Goal: Contribute content: Contribute content

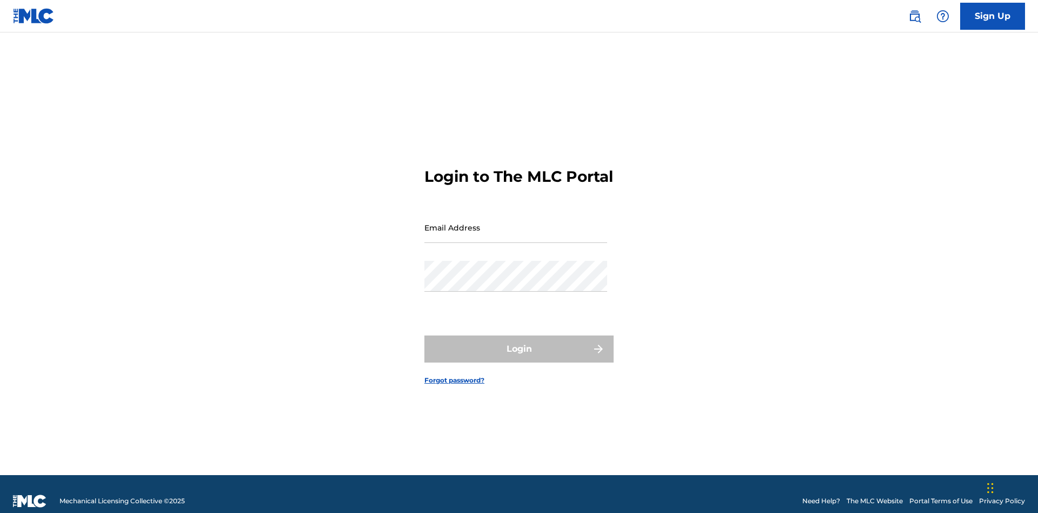
scroll to position [14, 0]
click at [516, 222] on input "Email Address" at bounding box center [515, 227] width 183 height 31
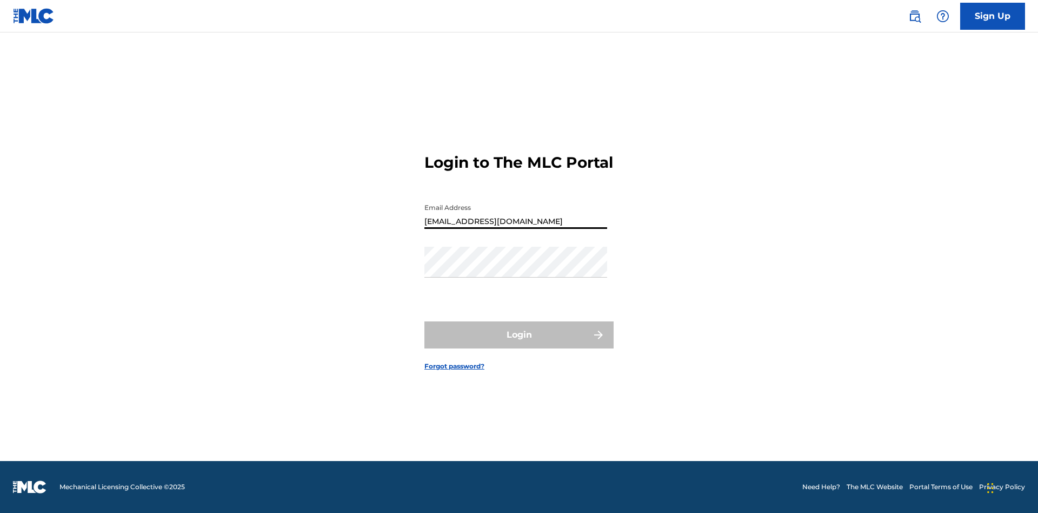
type input "[EMAIL_ADDRESS][DOMAIN_NAME]"
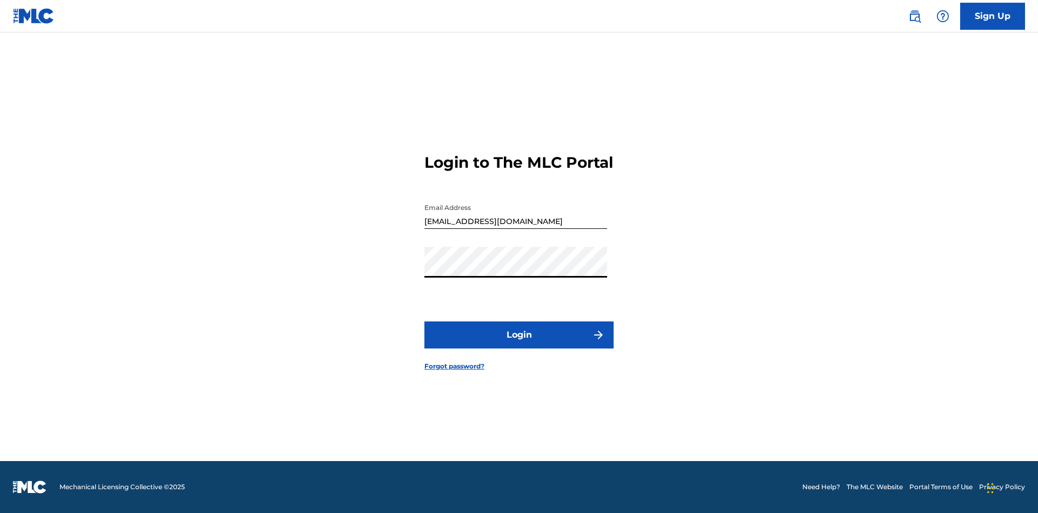
click at [519, 344] on button "Login" at bounding box center [518, 334] width 189 height 27
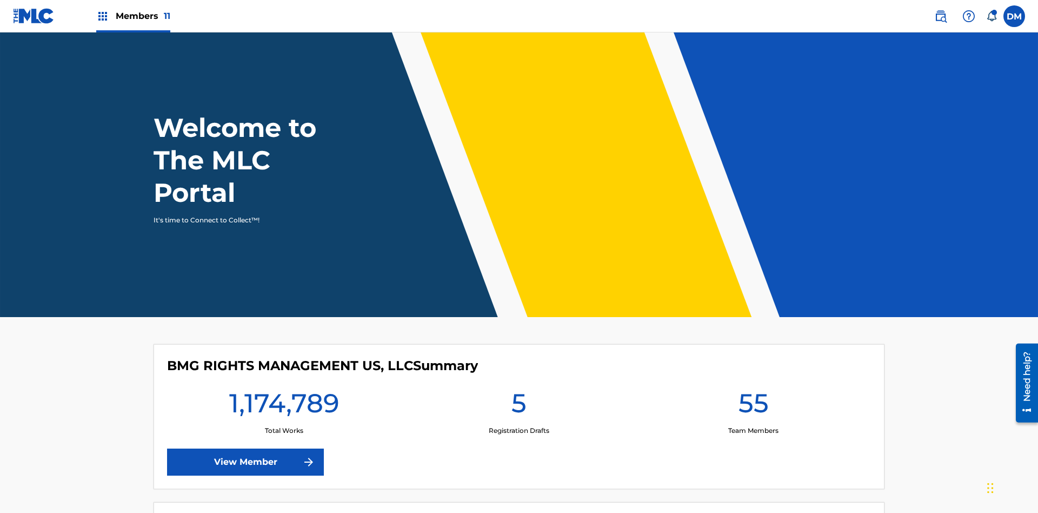
scroll to position [46, 0]
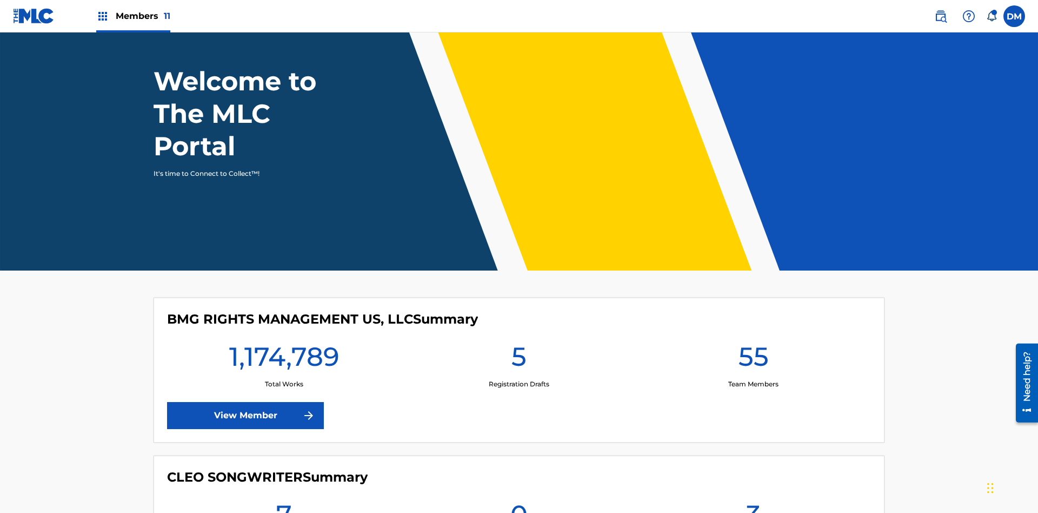
click at [133, 16] on span "Members 11" at bounding box center [143, 16] width 55 height 12
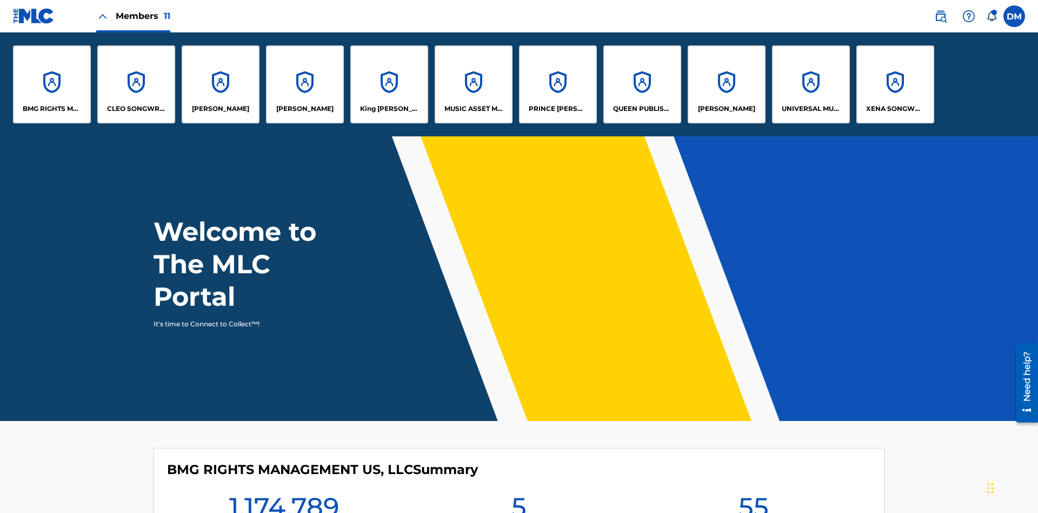
click at [810, 109] on p "UNIVERSAL MUSIC PUB GROUP" at bounding box center [811, 109] width 59 height 10
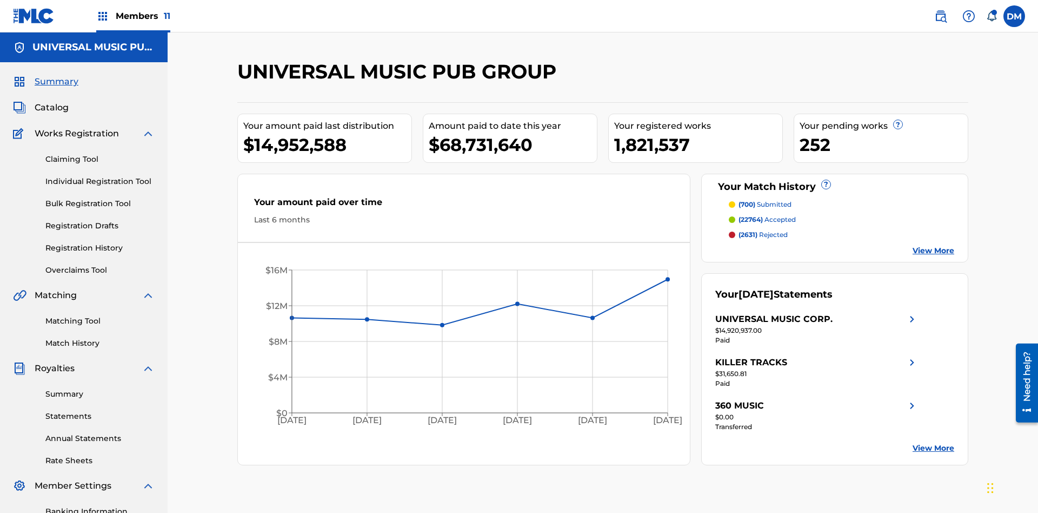
click at [100, 176] on link "Individual Registration Tool" at bounding box center [99, 181] width 109 height 11
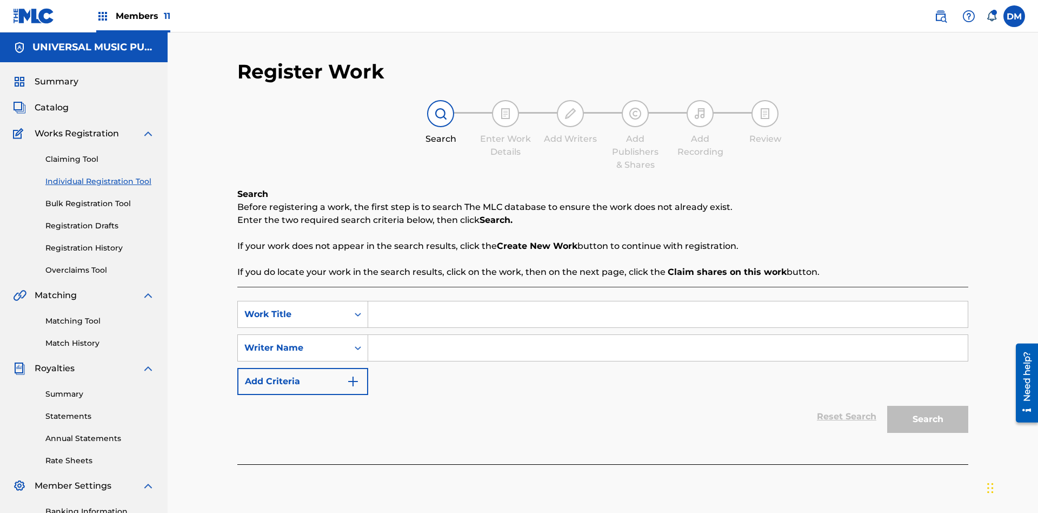
click at [668, 301] on input "Search Form" at bounding box center [668, 314] width 600 height 26
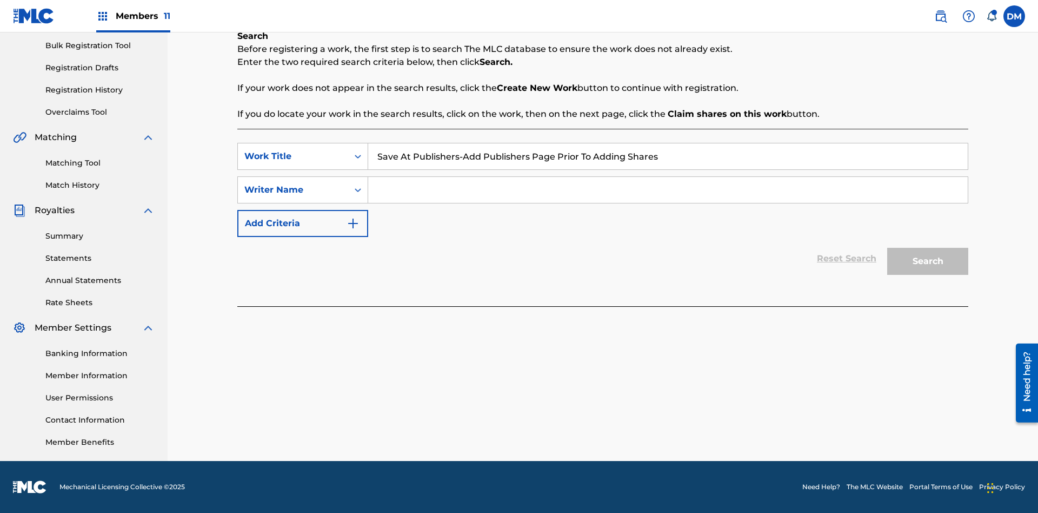
type input "Save At Publishers-Add Publishers Page Prior To Adding Shares"
click at [668, 190] on input "Search Form" at bounding box center [668, 190] width 600 height 26
type input "QWERTYUIOP"
click at [928, 261] on button "Search" at bounding box center [927, 261] width 81 height 27
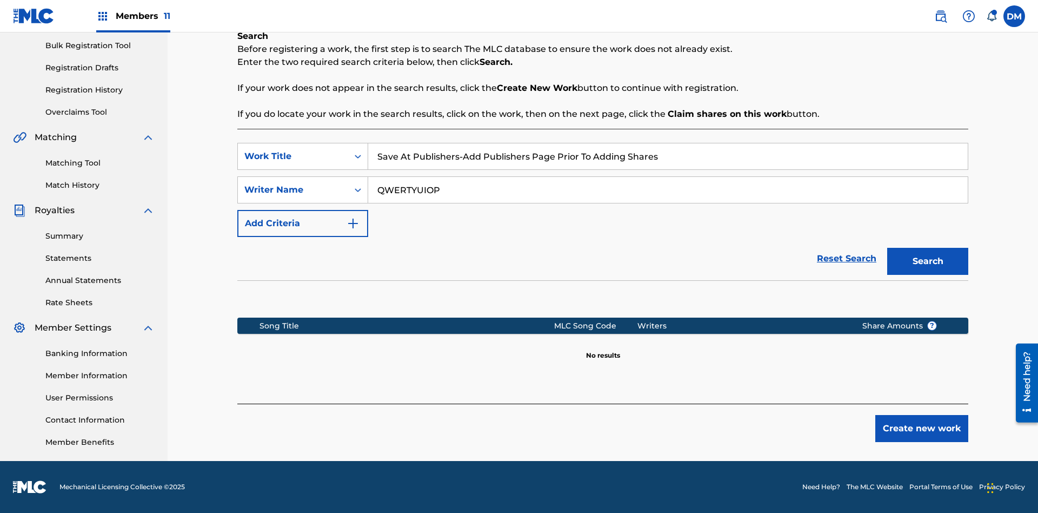
click at [922, 428] on button "Create new work" at bounding box center [921, 428] width 93 height 27
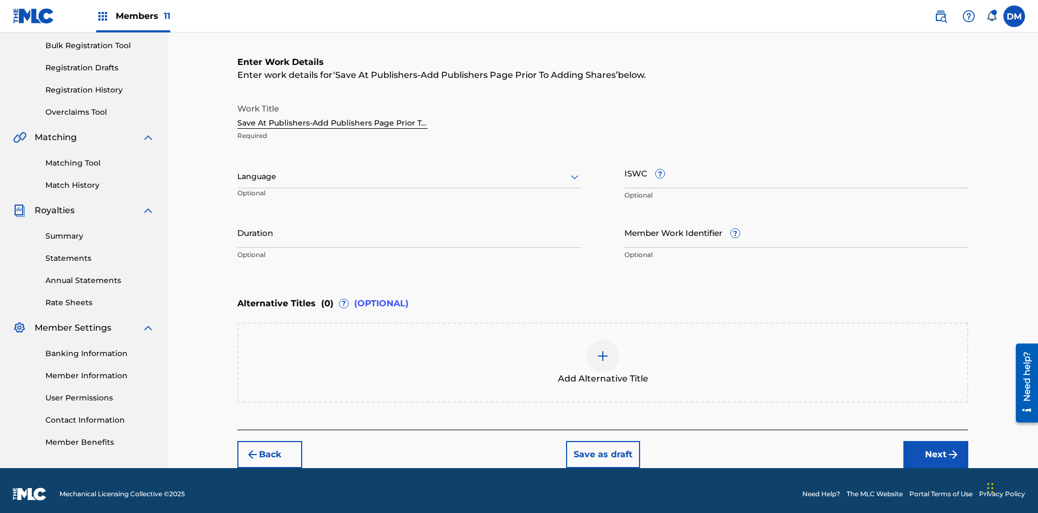
scroll to position [165, 0]
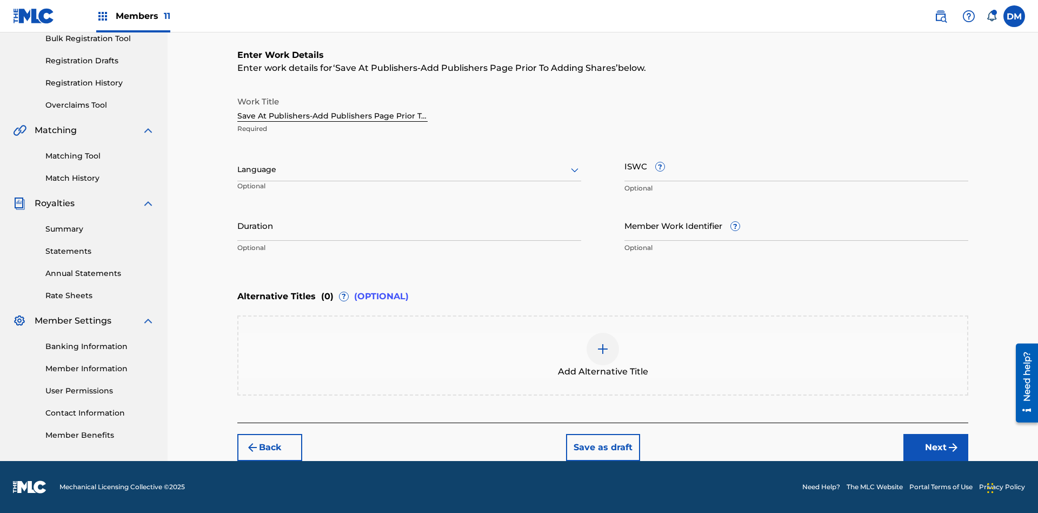
click at [409, 225] on input "Duration" at bounding box center [409, 225] width 344 height 31
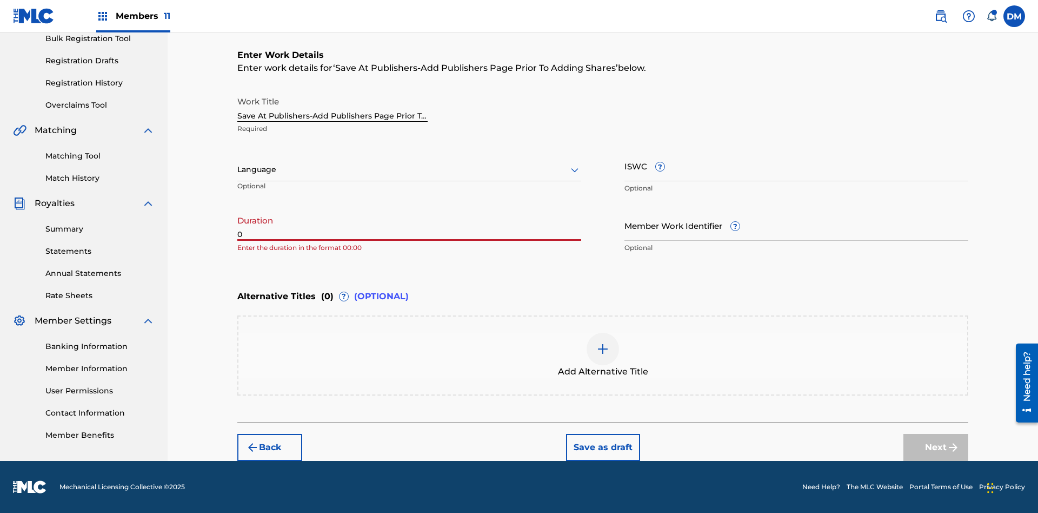
click at [409, 225] on input "0" at bounding box center [409, 225] width 344 height 31
type input "00:00"
click at [575, 170] on icon at bounding box center [574, 169] width 13 height 13
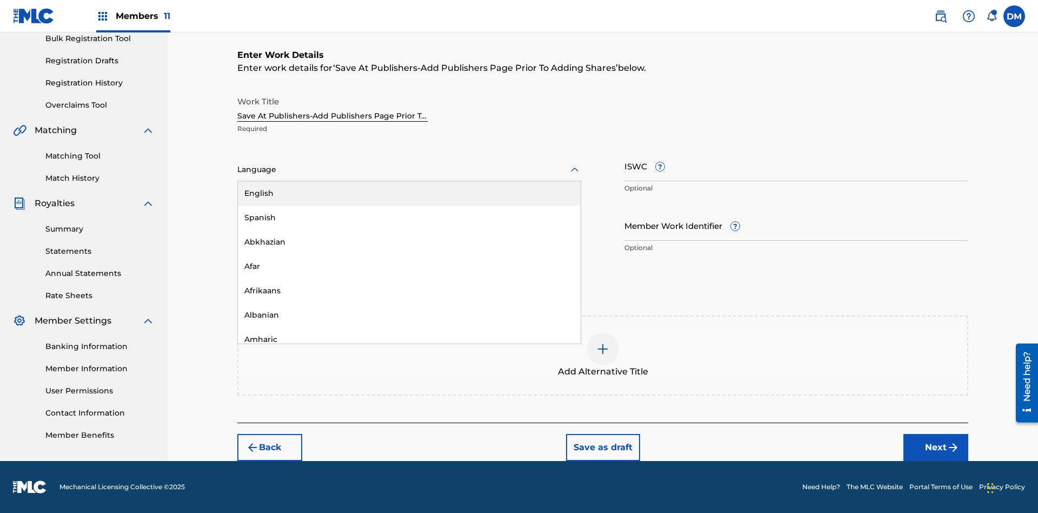
click at [409, 266] on div "Afar" at bounding box center [409, 266] width 343 height 24
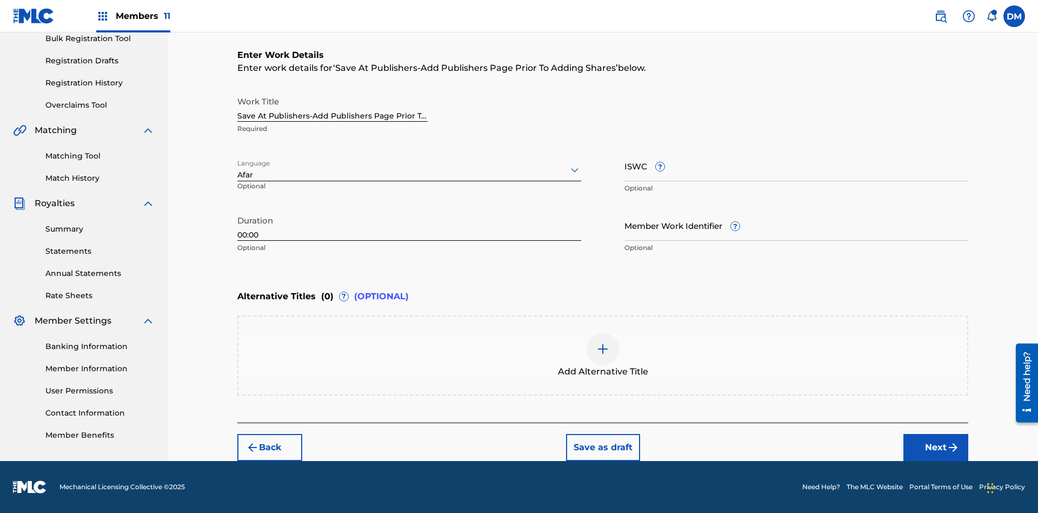
click at [796, 225] on input "Member Work Identifier ?" at bounding box center [796, 225] width 344 height 31
type input "[PHONE_NUMBER]"
click at [796, 165] on input "ISWC ?" at bounding box center [796, 165] width 344 height 31
type input "T-123.456.789-4"
click at [603, 355] on img at bounding box center [602, 348] width 13 height 13
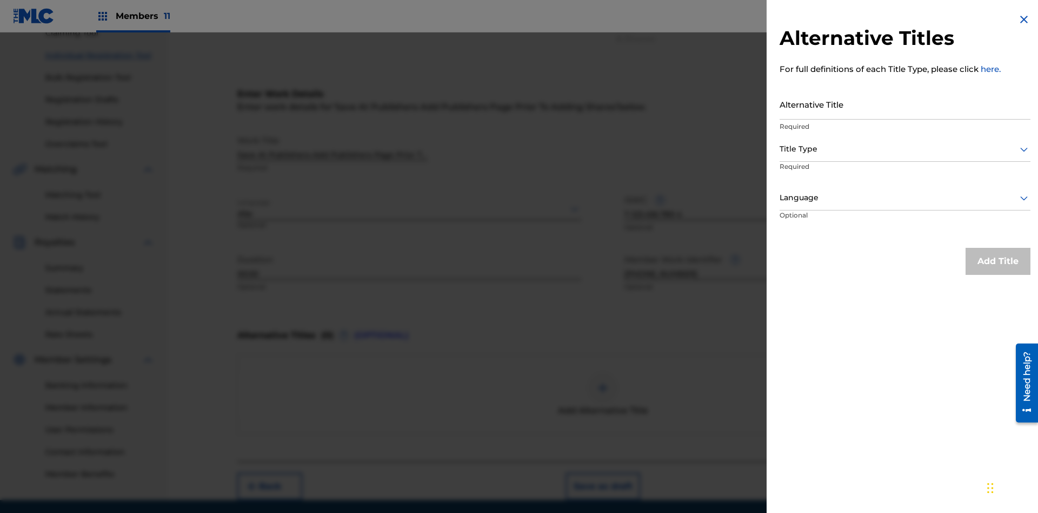
click at [905, 104] on input "Alternative Title" at bounding box center [905, 104] width 251 height 31
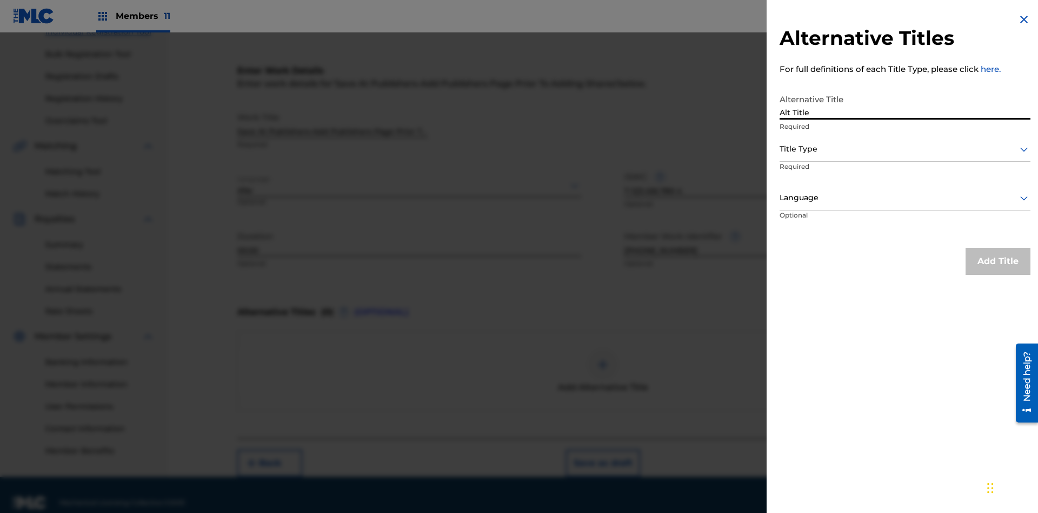
type input "Alt Title"
click at [905, 149] on div at bounding box center [905, 149] width 251 height 14
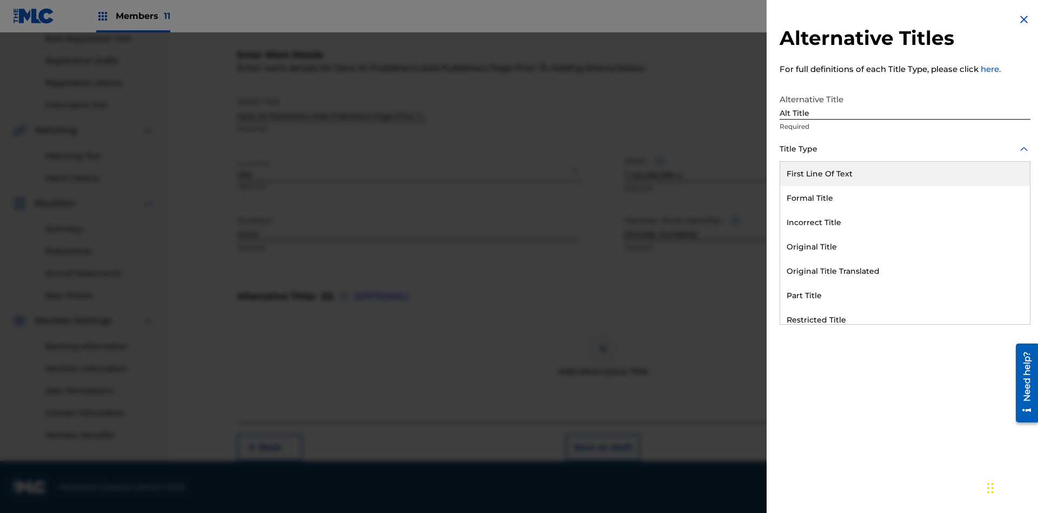
click at [905, 247] on div "Original Title" at bounding box center [905, 247] width 250 height 24
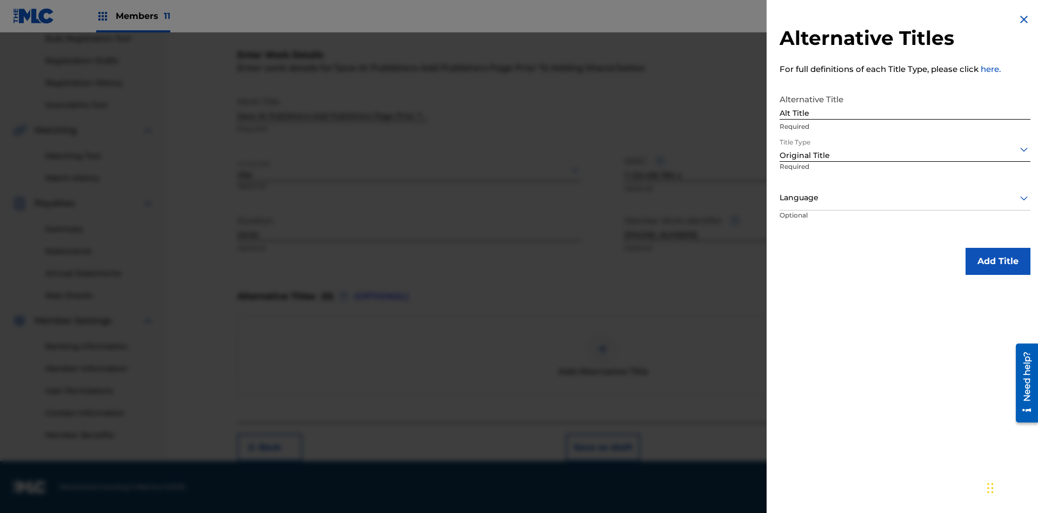
click at [905, 197] on div at bounding box center [905, 198] width 251 height 14
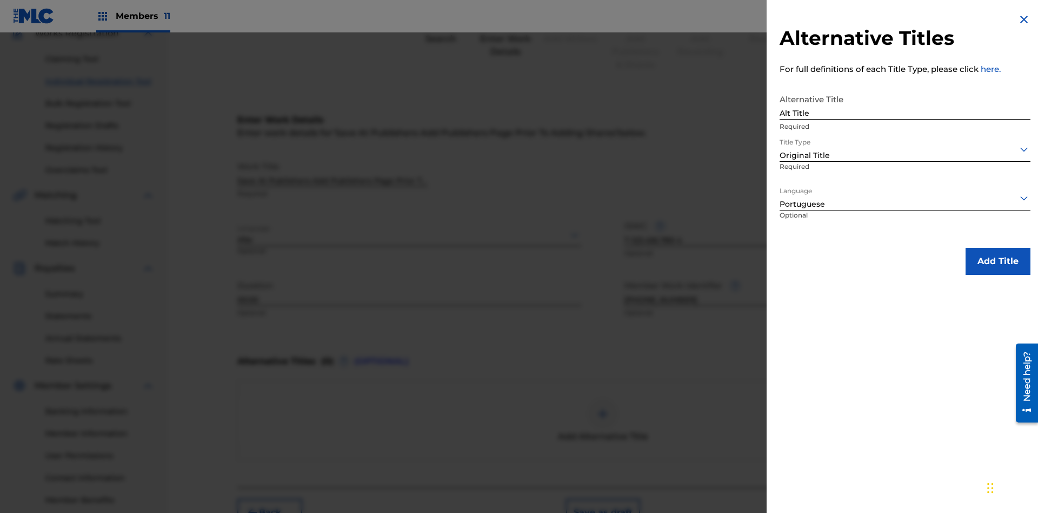
click at [998, 261] on button "Add Title" at bounding box center [998, 261] width 65 height 27
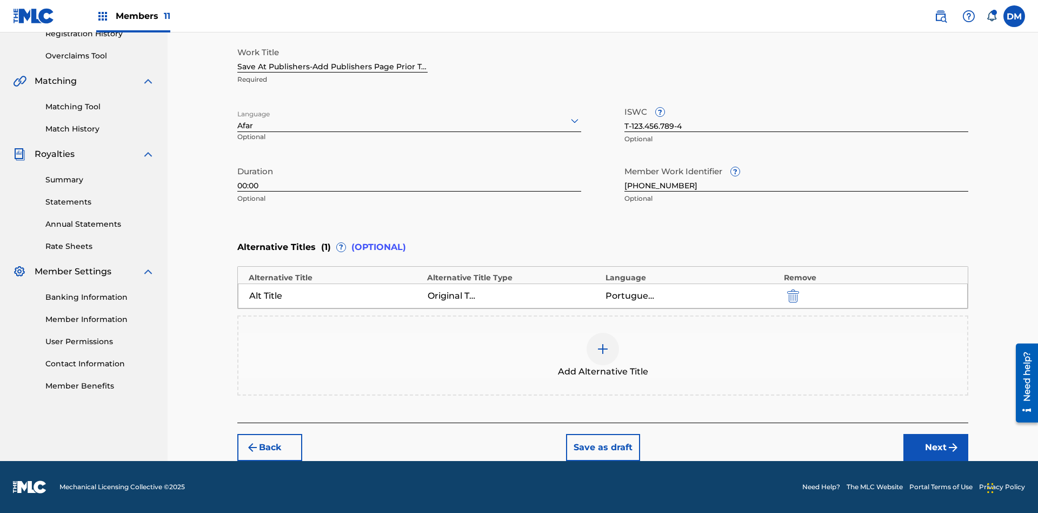
click at [936, 447] on button "Next" at bounding box center [935, 447] width 65 height 27
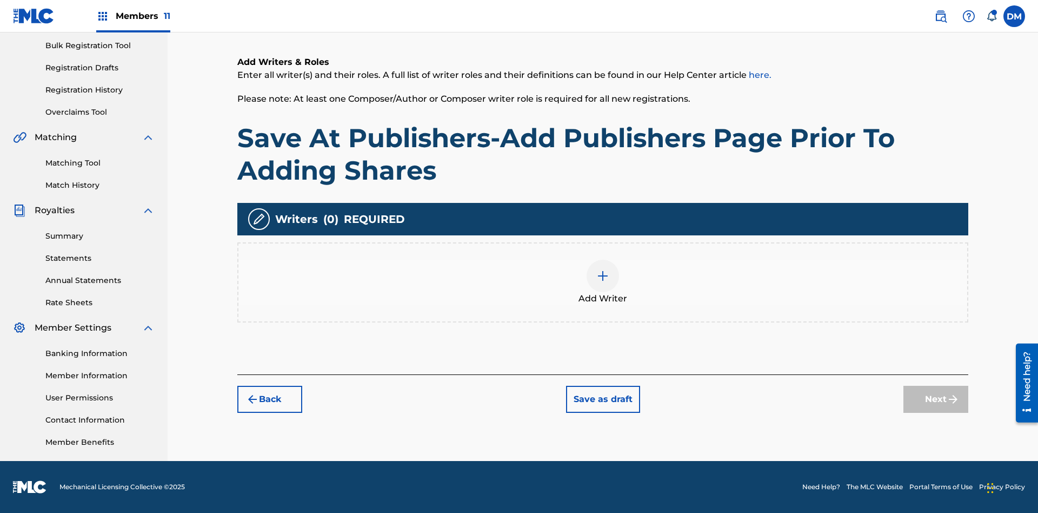
click at [603, 282] on img at bounding box center [602, 275] width 13 height 13
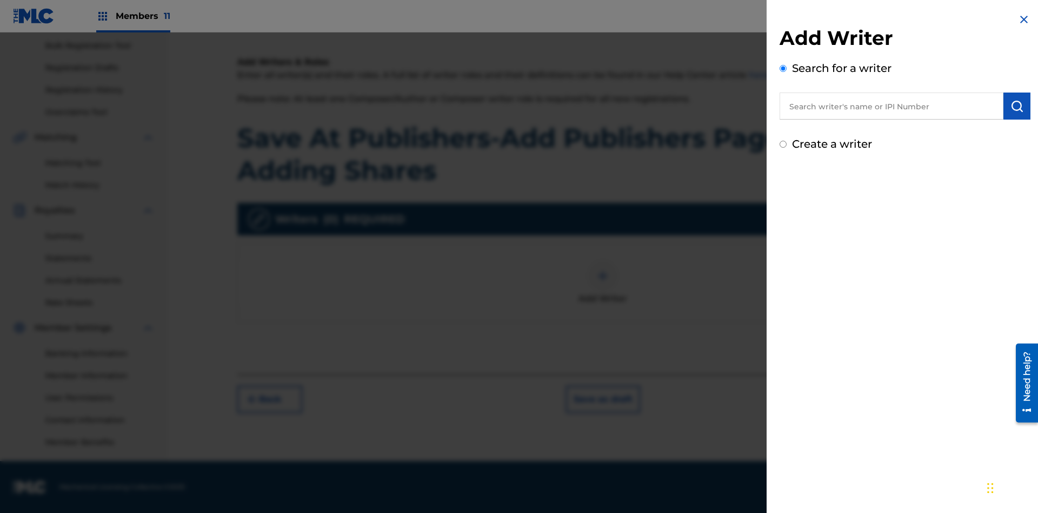
click at [891, 106] on input "text" at bounding box center [892, 105] width 224 height 27
type input "[PERSON_NAME]"
click at [1017, 106] on img "submit" at bounding box center [1016, 105] width 13 height 13
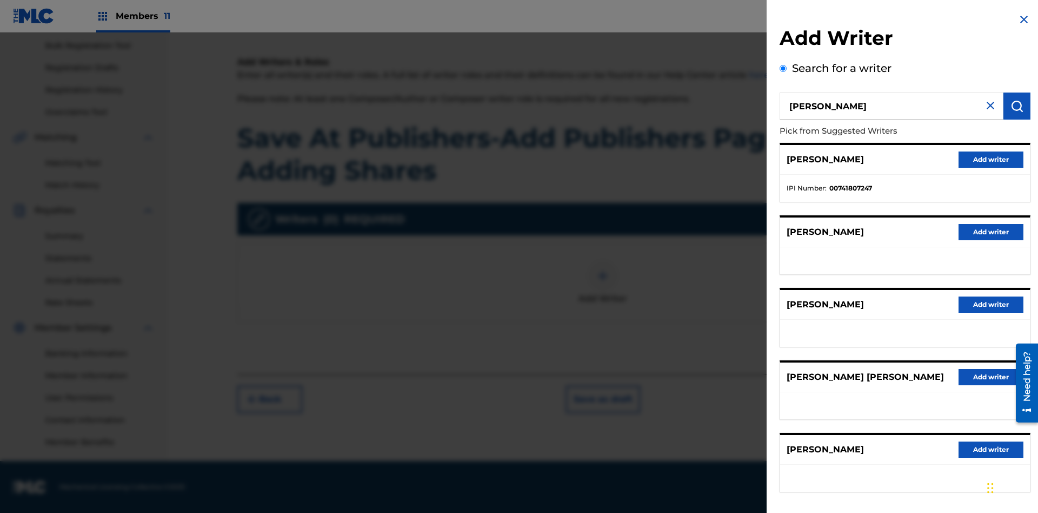
click at [991, 159] on button "Add writer" at bounding box center [991, 159] width 65 height 16
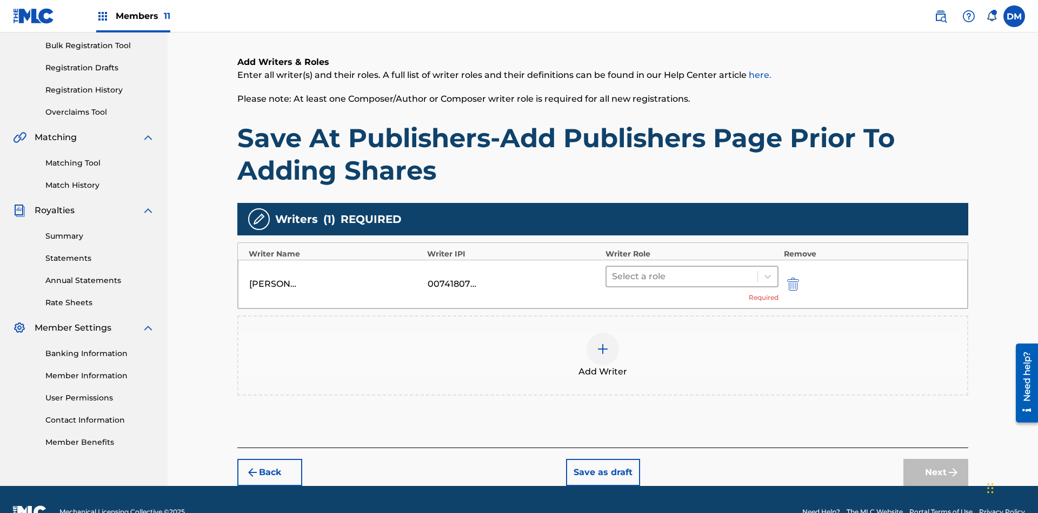
click at [613, 270] on input "text" at bounding box center [613, 276] width 2 height 13
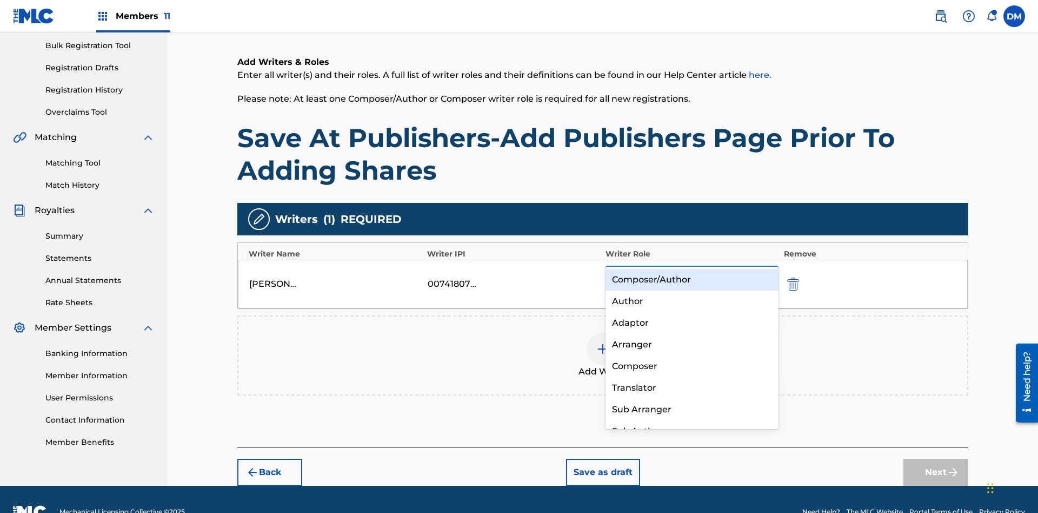
scroll to position [183, 0]
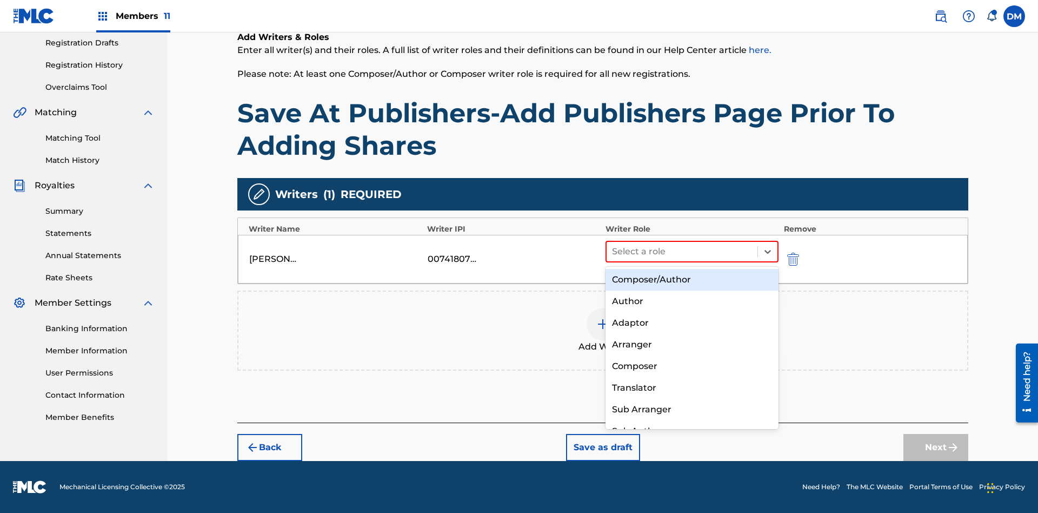
click at [691, 365] on div "Composer" at bounding box center [691, 366] width 173 height 22
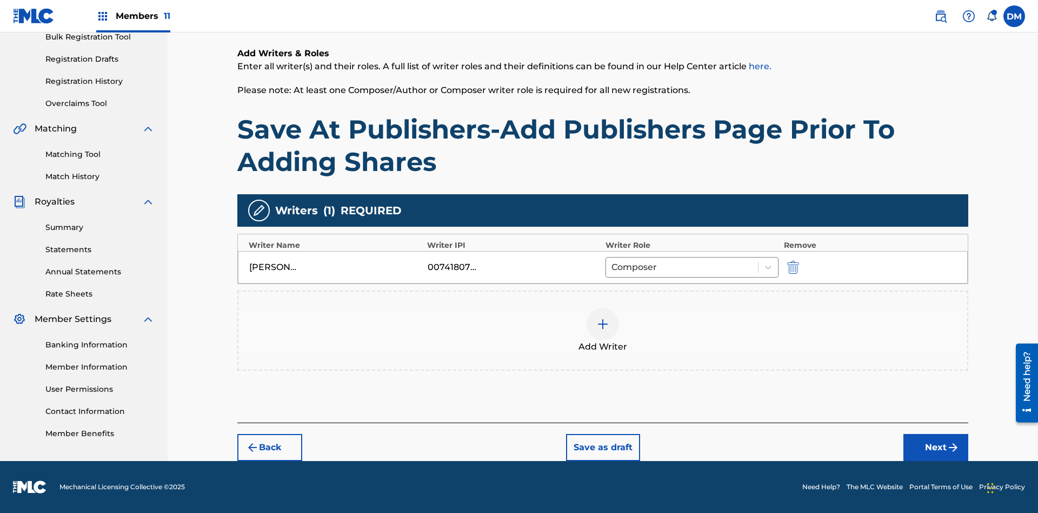
click at [936, 447] on button "Next" at bounding box center [935, 447] width 65 height 27
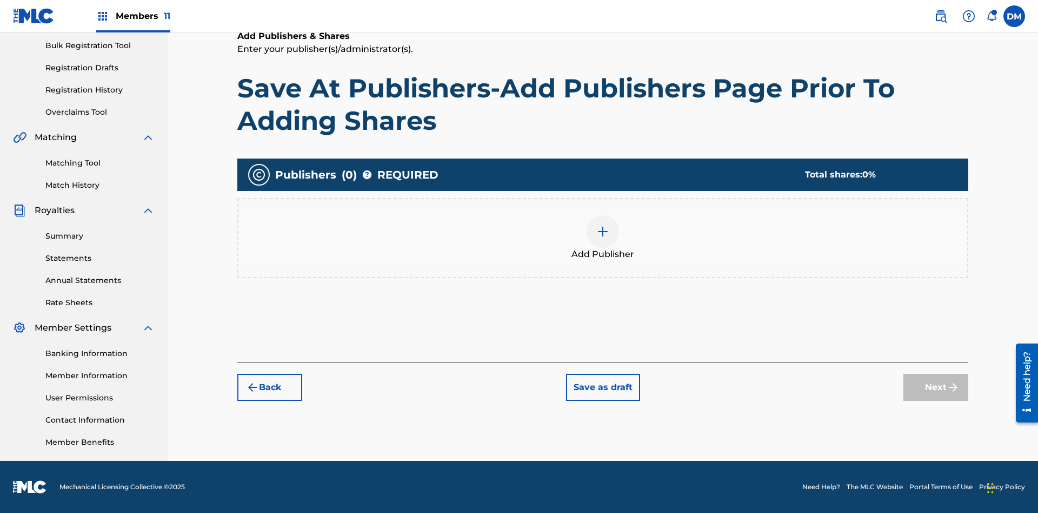
click at [603, 231] on img at bounding box center [602, 231] width 13 height 13
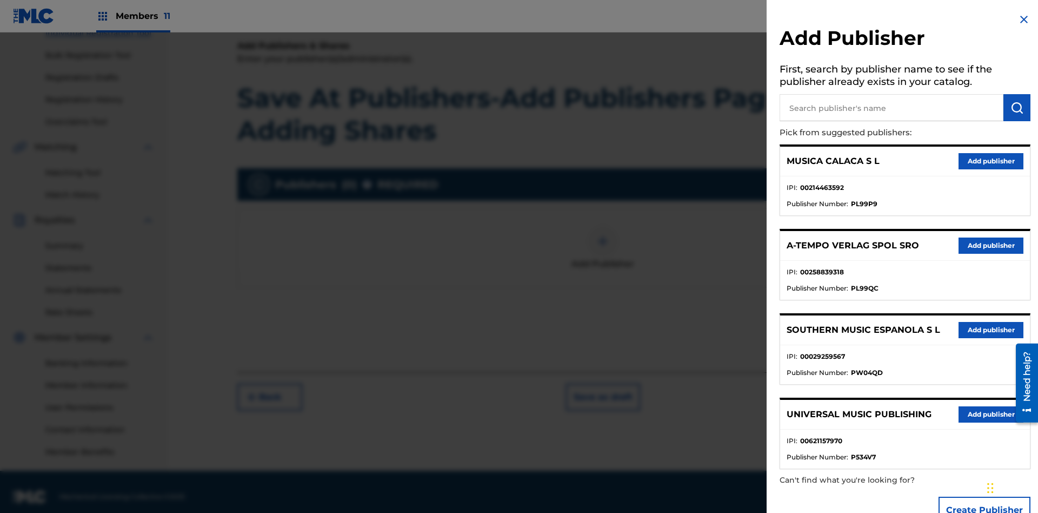
click at [891, 108] on input "text" at bounding box center [892, 107] width 224 height 27
type input "Test2025.08.19.04.38.39"
click at [1017, 108] on img "submit" at bounding box center [1016, 107] width 13 height 13
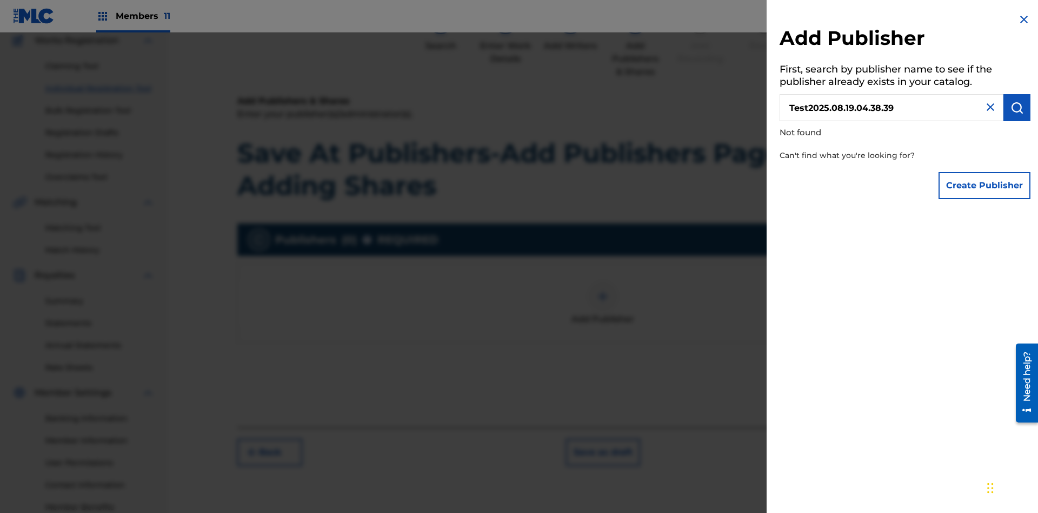
click at [985, 185] on button "Create Publisher" at bounding box center [985, 185] width 92 height 27
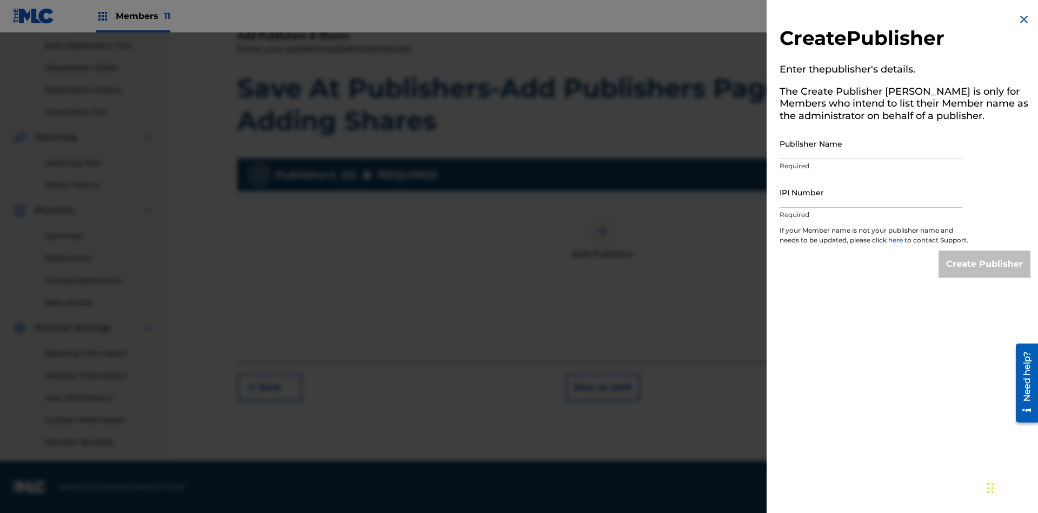
click at [871, 143] on input "Publisher Name" at bounding box center [871, 143] width 183 height 31
type input "Test2025.08.19.04.38.43"
click at [871, 192] on input "IPI Number" at bounding box center [871, 192] width 183 height 31
type input "00595839777"
click at [985, 274] on input "Create Publisher" at bounding box center [985, 263] width 92 height 27
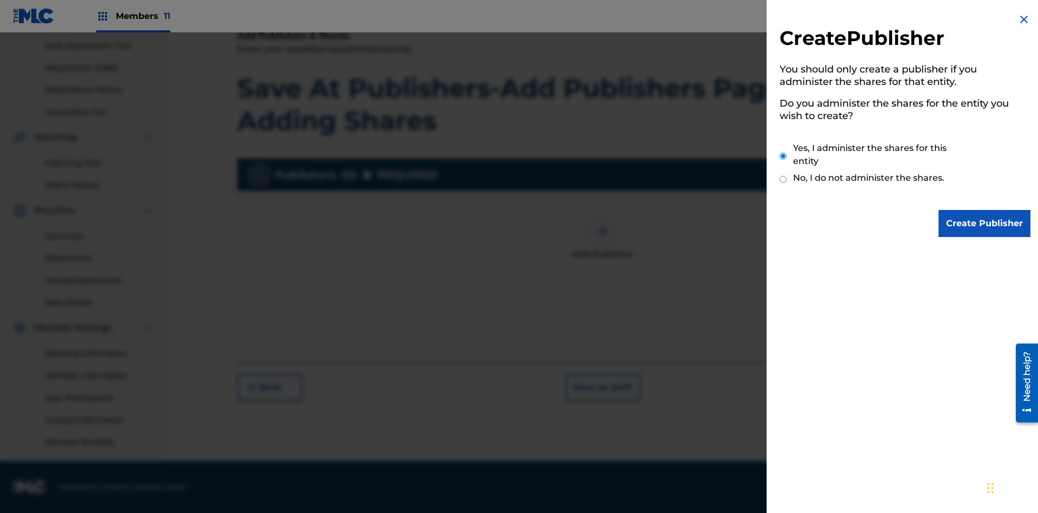
click at [783, 156] on input "Yes, I administer the shares for this entity" at bounding box center [783, 155] width 7 height 23
click at [985, 223] on input "Create Publisher" at bounding box center [985, 223] width 92 height 27
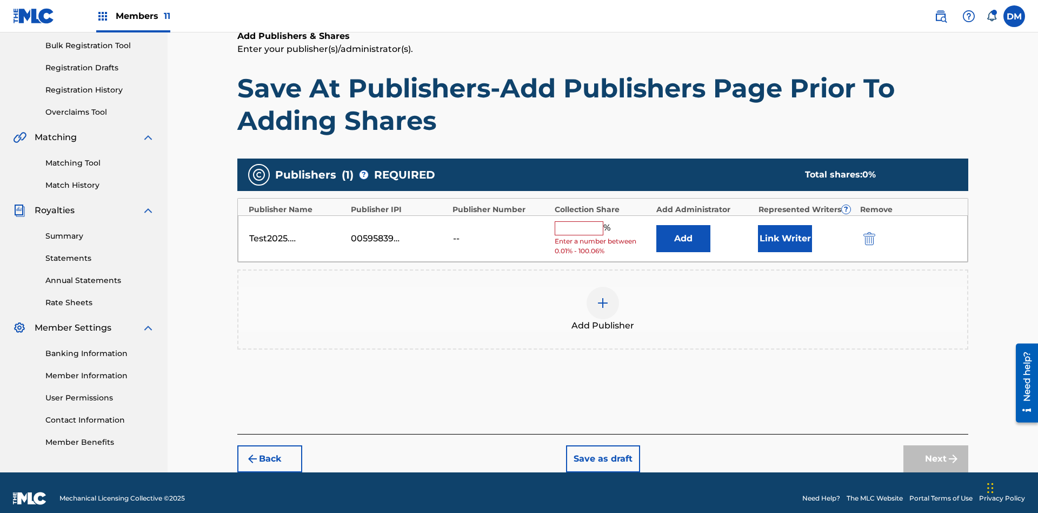
click at [785, 227] on button "Link Writer" at bounding box center [785, 238] width 54 height 27
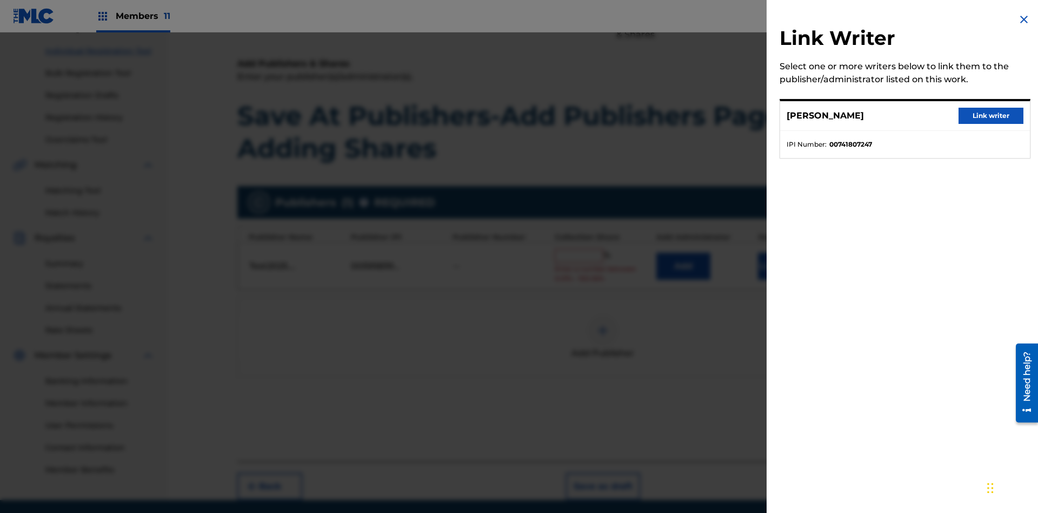
click at [991, 116] on button "Link writer" at bounding box center [991, 116] width 65 height 16
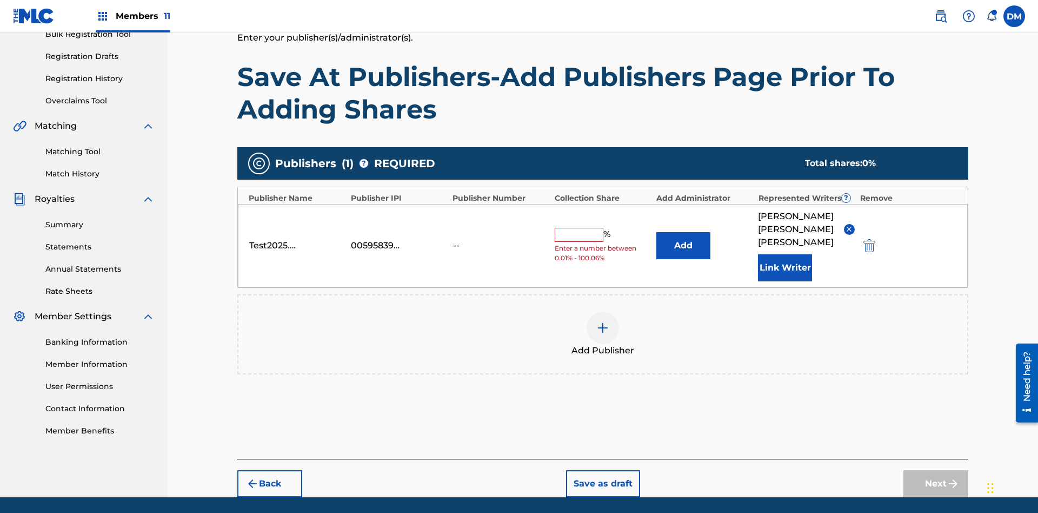
click at [785, 254] on button "Link Writer" at bounding box center [785, 267] width 54 height 27
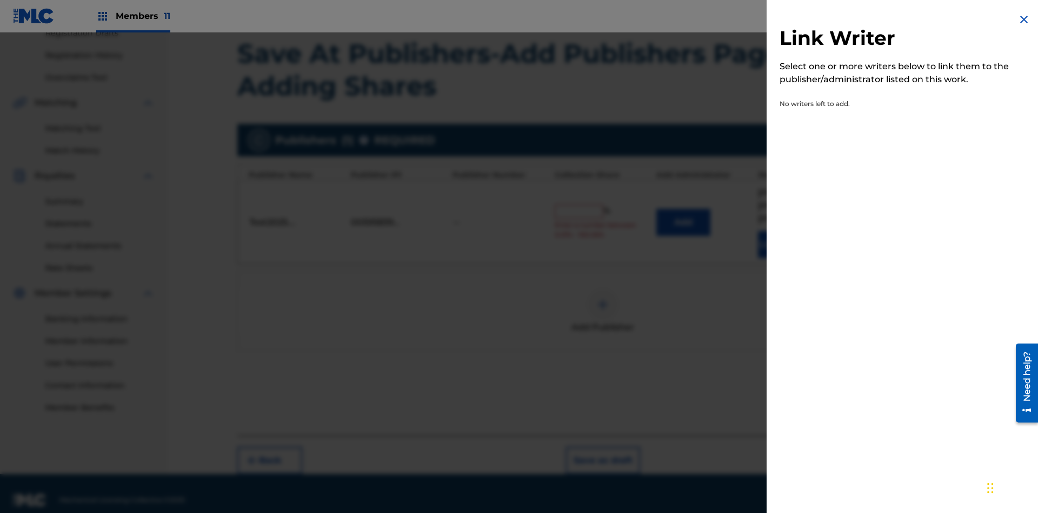
click at [1024, 19] on img at bounding box center [1023, 19] width 13 height 13
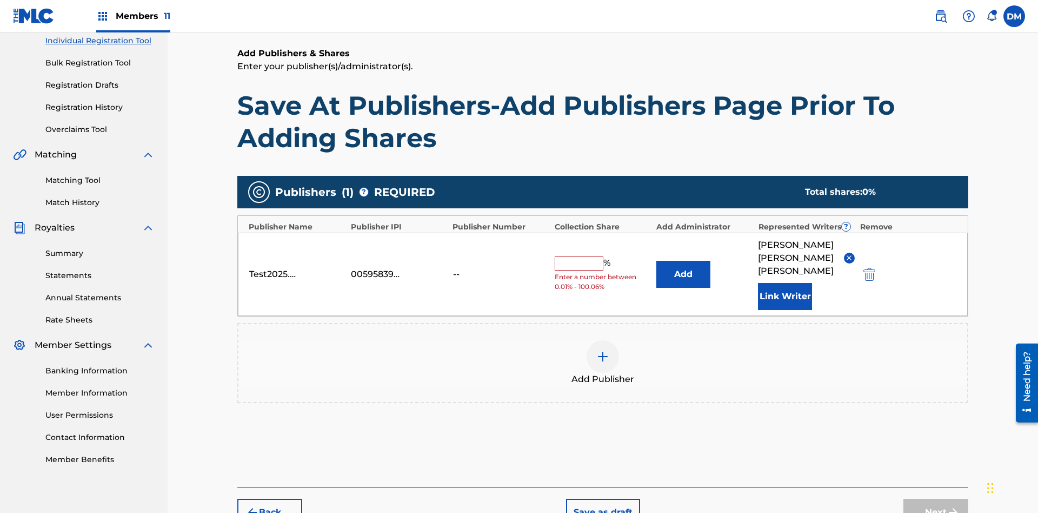
scroll to position [192, 0]
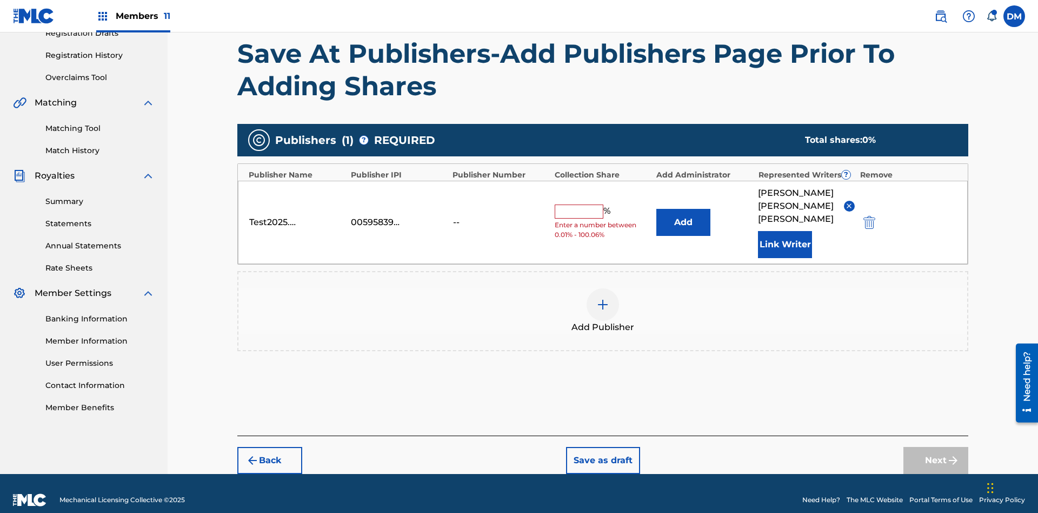
click at [683, 215] on button "Add" at bounding box center [683, 222] width 54 height 27
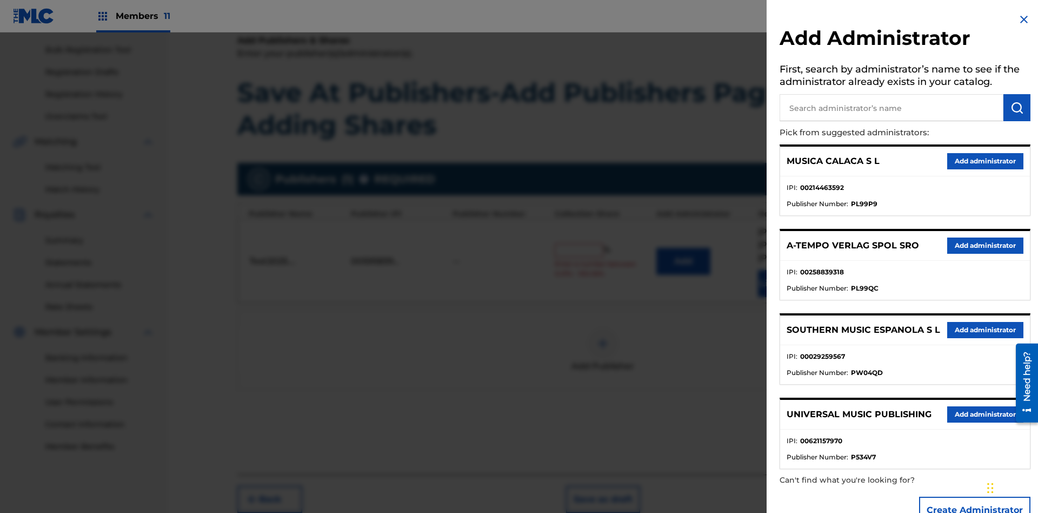
click at [891, 108] on input "text" at bounding box center [892, 107] width 224 height 27
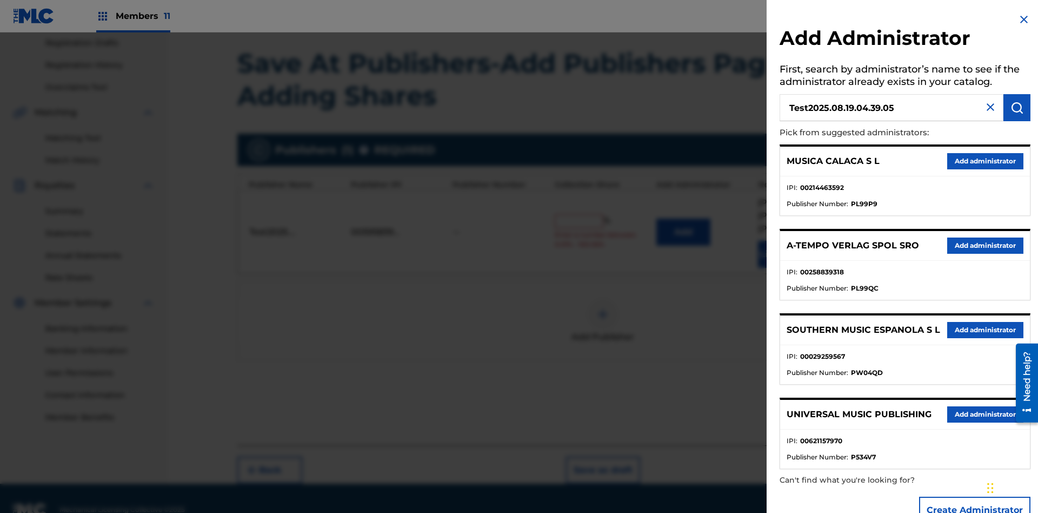
type input "Test2025.08.19.04.39.05"
click at [1017, 108] on img "submit" at bounding box center [1016, 107] width 13 height 13
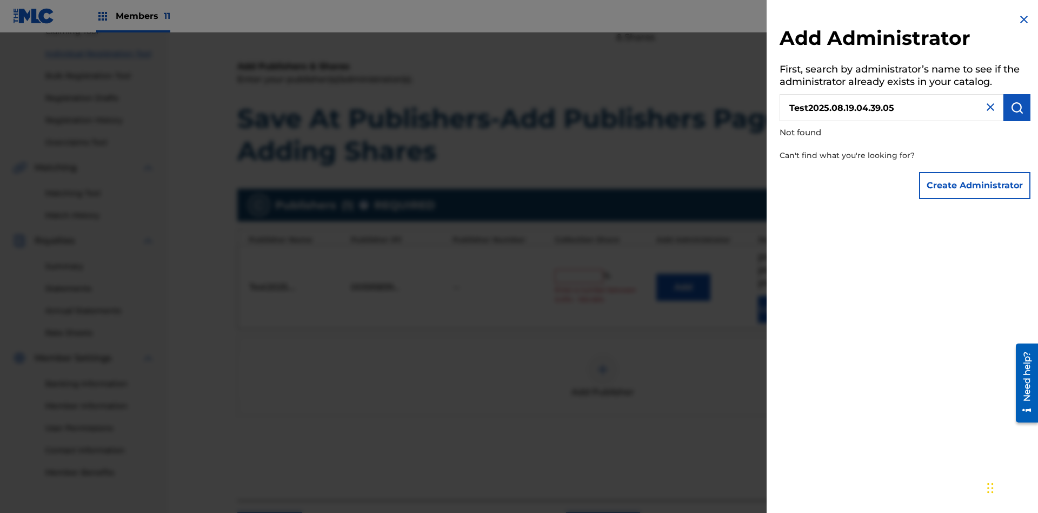
click at [975, 185] on button "Create Administrator" at bounding box center [974, 185] width 111 height 27
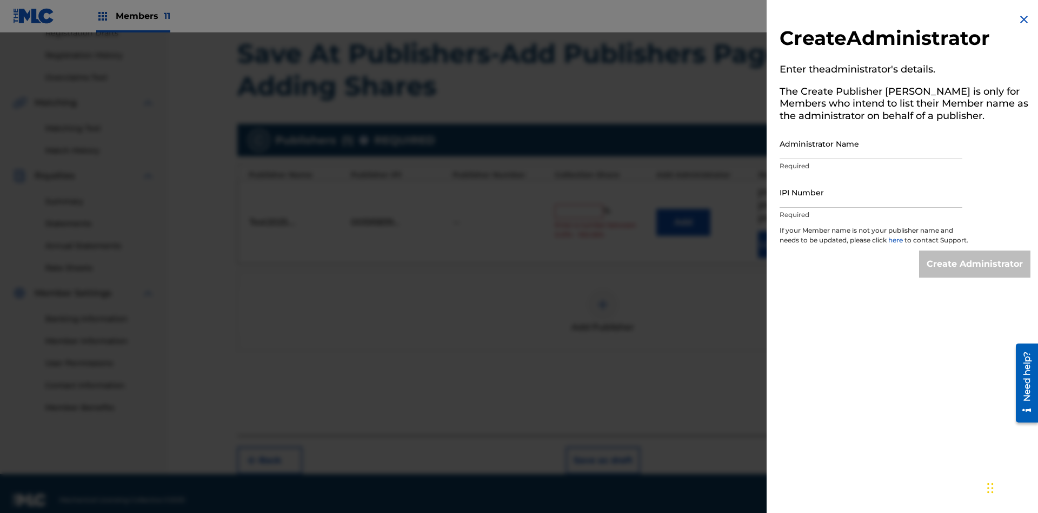
click at [871, 143] on input "Administrator Name" at bounding box center [871, 143] width 183 height 31
type input "Test2025.08.19.04.39.10"
click at [871, 192] on input "IPI Number" at bounding box center [871, 192] width 183 height 31
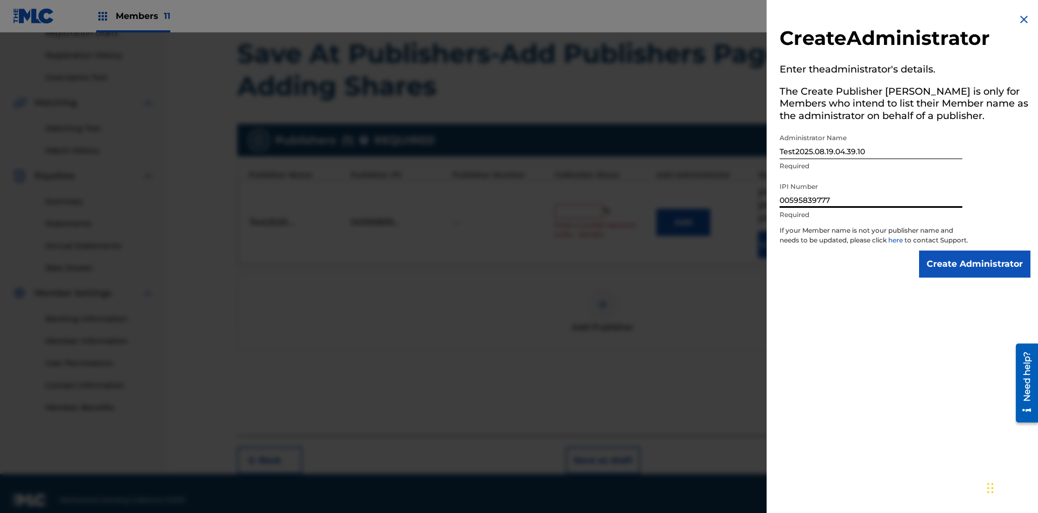
type input "00595839777"
click at [975, 274] on input "Create Administrator" at bounding box center [974, 263] width 111 height 27
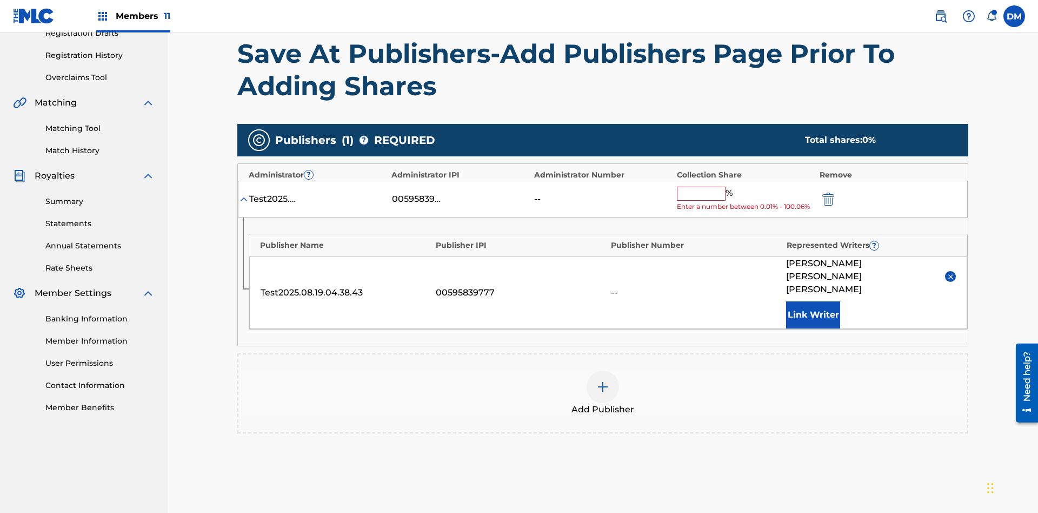
scroll to position [262, 0]
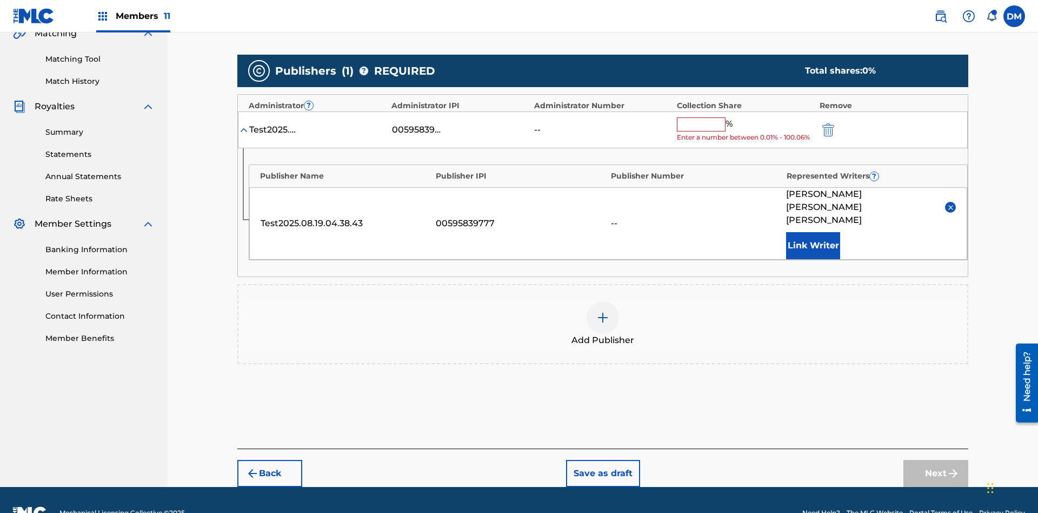
click at [602, 460] on button "Save as draft" at bounding box center [603, 473] width 74 height 27
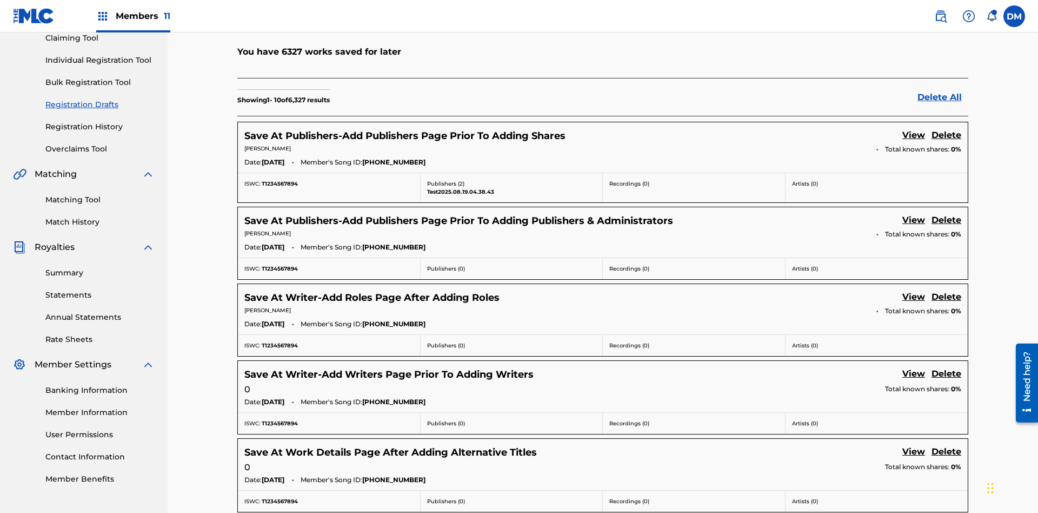
click at [914, 129] on link "View" at bounding box center [913, 136] width 23 height 15
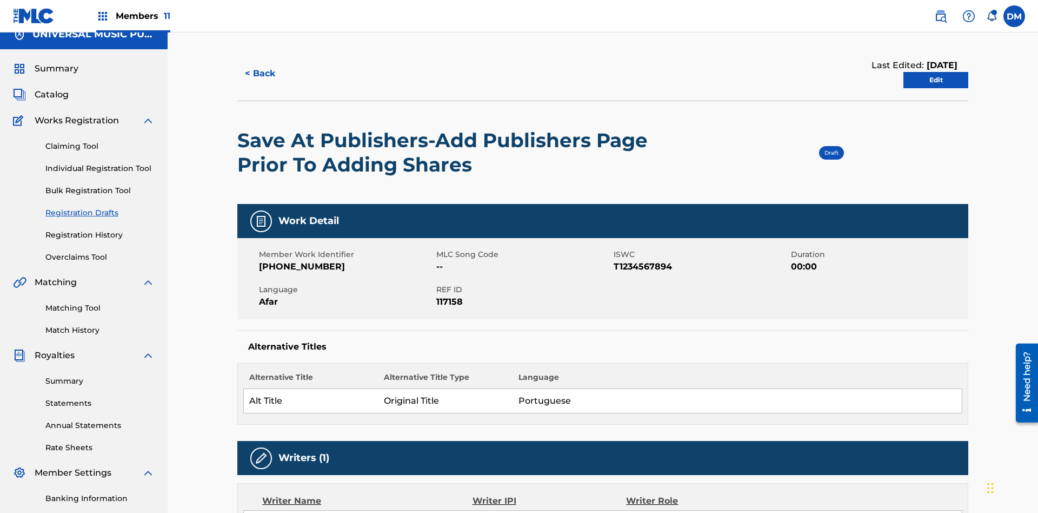
click at [936, 73] on link "Edit" at bounding box center [935, 80] width 65 height 16
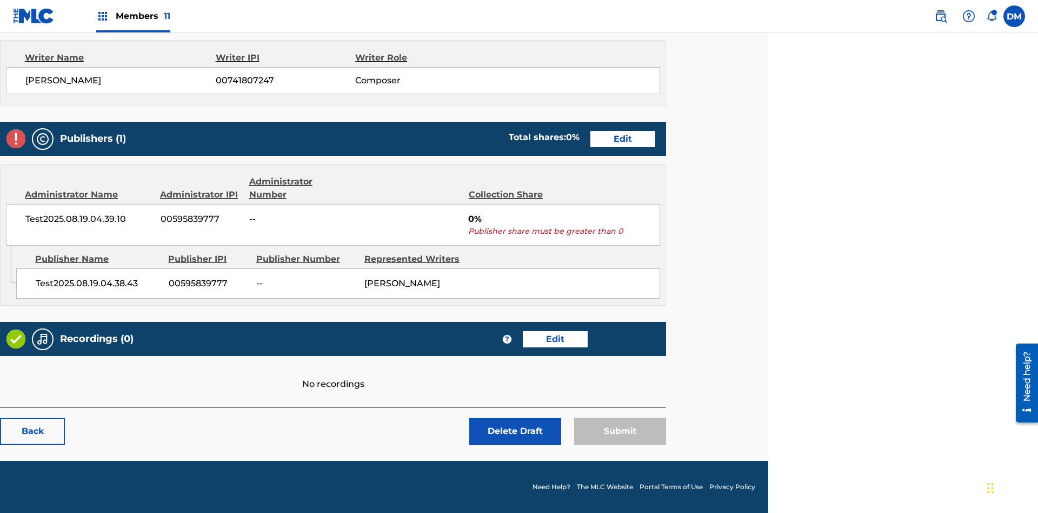
scroll to position [428, 270]
